Goal: Navigation & Orientation: Find specific page/section

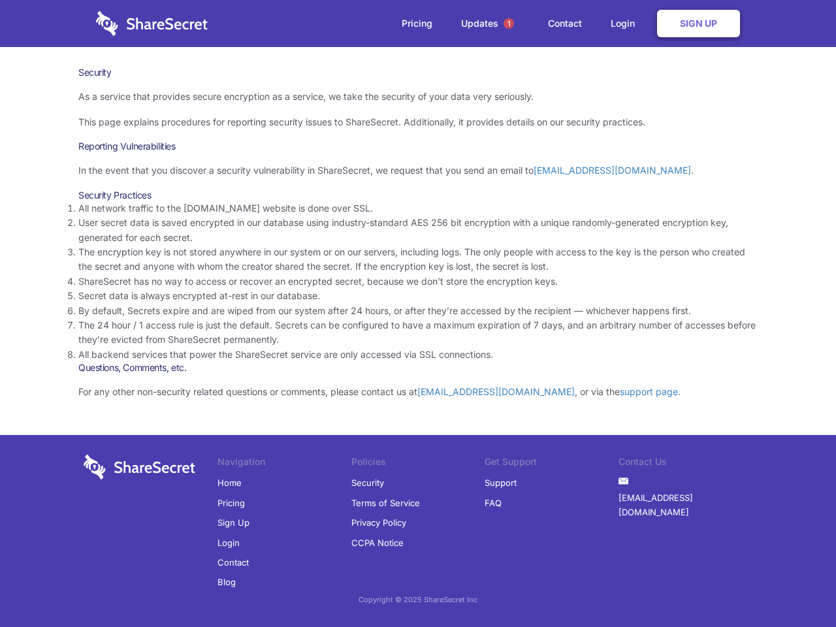
click at [418, 314] on li "By default, Secrets expire and are wiped from our system after 24 hours, or aft…" at bounding box center [418, 311] width 680 height 14
click at [509, 24] on span "1" at bounding box center [509, 23] width 10 height 10
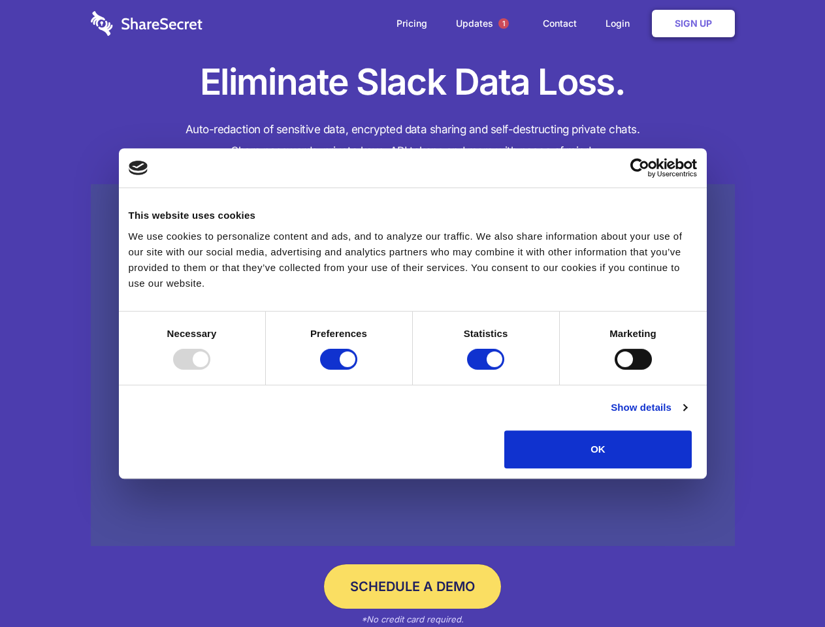
click at [210, 370] on div at bounding box center [191, 359] width 37 height 21
click at [357, 370] on input "Preferences" at bounding box center [338, 359] width 37 height 21
checkbox input "false"
click at [487, 370] on input "Statistics" at bounding box center [485, 359] width 37 height 21
checkbox input "false"
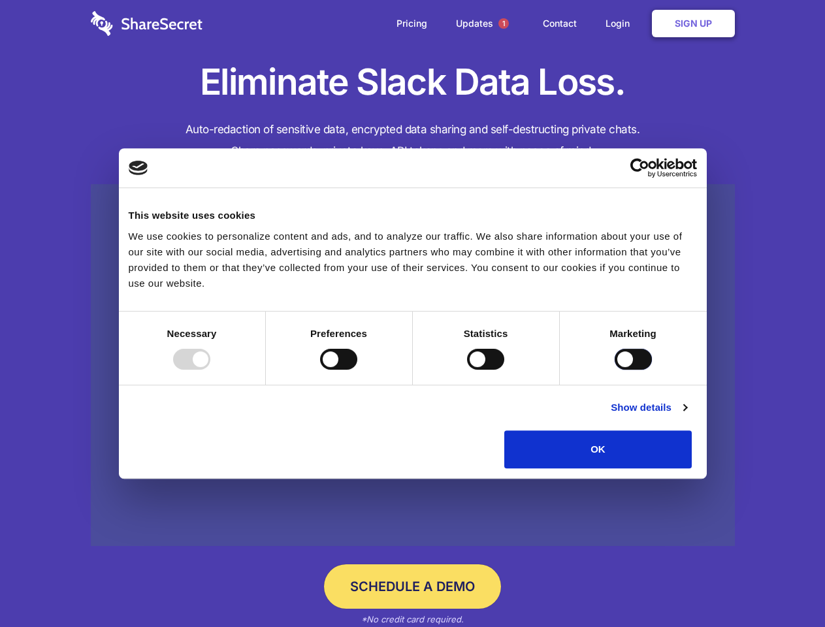
click at [615, 370] on input "Marketing" at bounding box center [633, 359] width 37 height 21
checkbox input "true"
click at [687, 416] on link "Show details" at bounding box center [649, 408] width 76 height 16
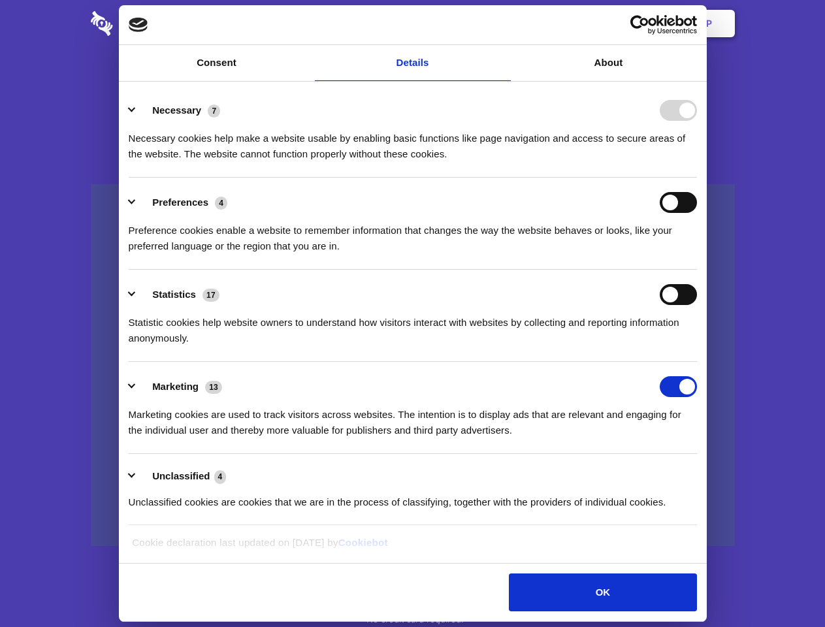
click at [697, 178] on li "Necessary 7 Necessary cookies help make a website usable by enabling basic func…" at bounding box center [413, 132] width 568 height 92
click at [503, 24] on span "1" at bounding box center [504, 23] width 10 height 10
